Goal: Check status: Check status

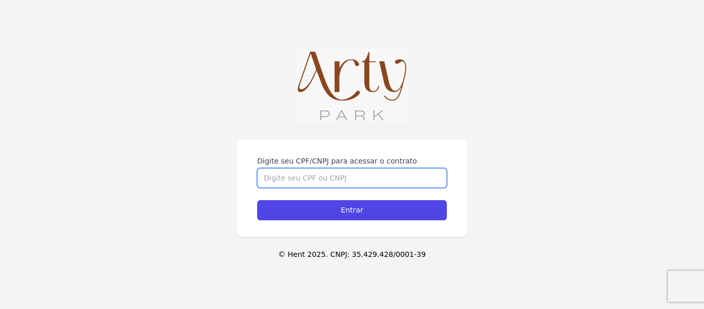
drag, startPoint x: 0, startPoint y: 0, endPoint x: 307, endPoint y: 175, distance: 353.3
click at [307, 175] on input "Digite seu CPF/CNPJ para acessar o contrato" at bounding box center [352, 178] width 190 height 20
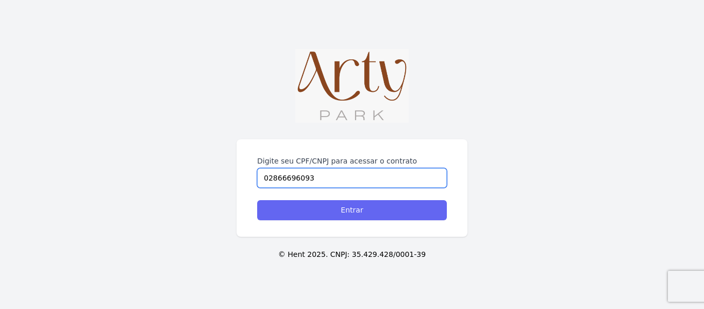
type input "02866696093"
click at [355, 211] on input "Entrar" at bounding box center [352, 210] width 190 height 20
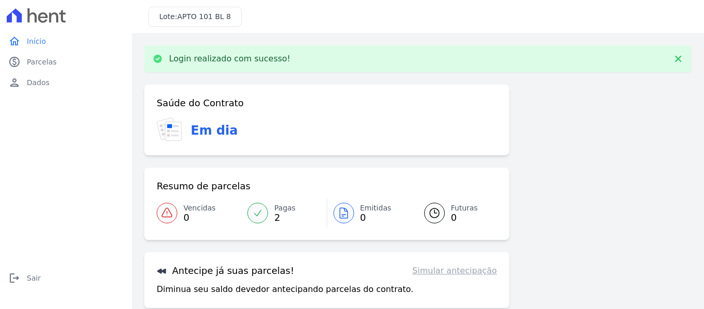
click at [368, 210] on span "Emitidas" at bounding box center [375, 208] width 31 height 11
click at [35, 61] on span "Parcelas" at bounding box center [42, 62] width 30 height 10
